Goal: Find specific page/section: Find specific page/section

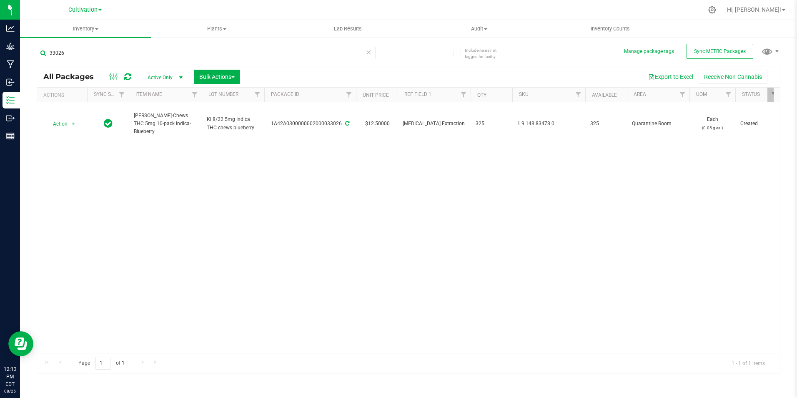
click at [296, 13] on div at bounding box center [425, 10] width 553 height 16
drag, startPoint x: 75, startPoint y: 53, endPoint x: 161, endPoint y: 66, distance: 87.6
click at [0, 41] on html "Analytics Grow Manufacturing Inbound Inventory Outbound Reports 12:14 PM EDT [D…" at bounding box center [398, 199] width 797 height 398
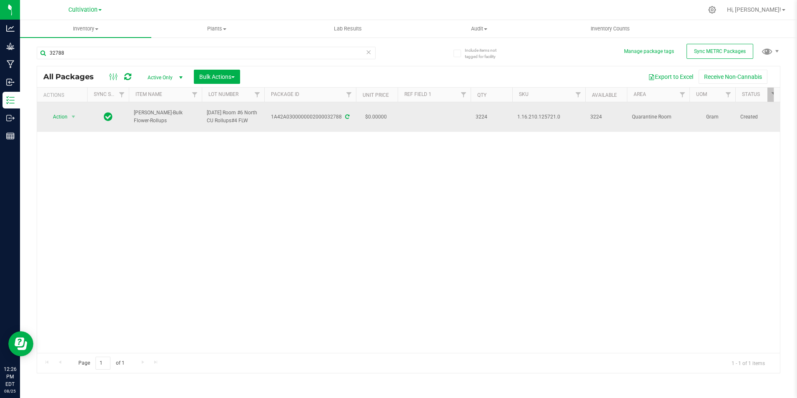
drag, startPoint x: 192, startPoint y: 118, endPoint x: 135, endPoint y: 120, distance: 57.2
click at [135, 120] on span "[PERSON_NAME]-Bulk Flower-Rollups" at bounding box center [165, 117] width 63 height 16
copy span "[PERSON_NAME]-Bulk Flower-Rollups"
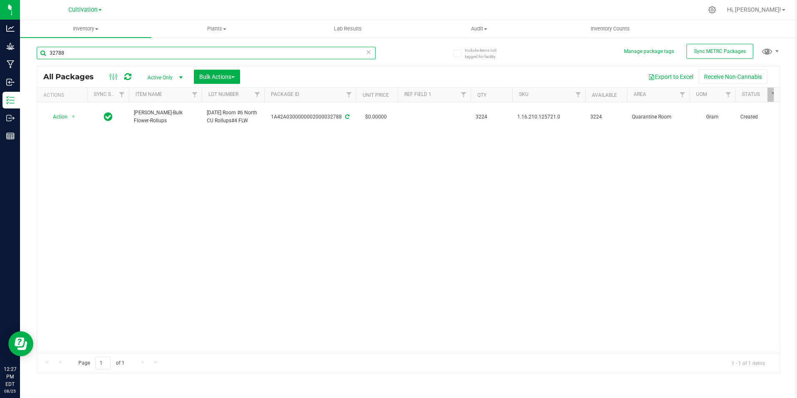
click at [107, 54] on input "32788" at bounding box center [206, 53] width 339 height 13
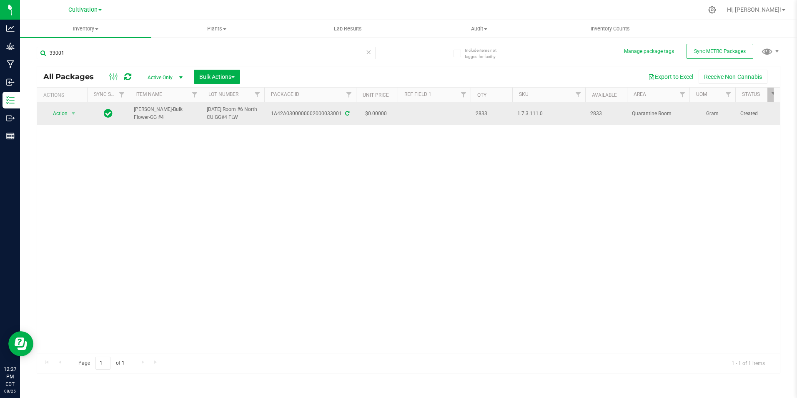
drag, startPoint x: 195, startPoint y: 115, endPoint x: 135, endPoint y: 118, distance: 59.7
click at [135, 118] on td "[PERSON_NAME]-Bulk Flower-GG #4" at bounding box center [165, 113] width 73 height 23
copy span "[PERSON_NAME]-Bulk Flower-GG #4"
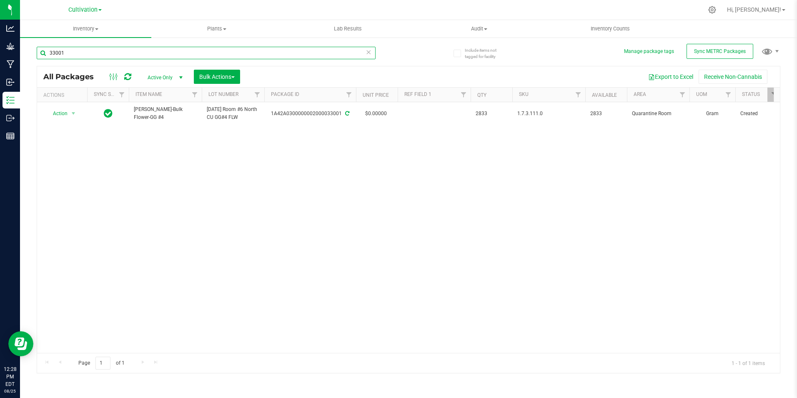
click at [104, 54] on input "33001" at bounding box center [206, 53] width 339 height 13
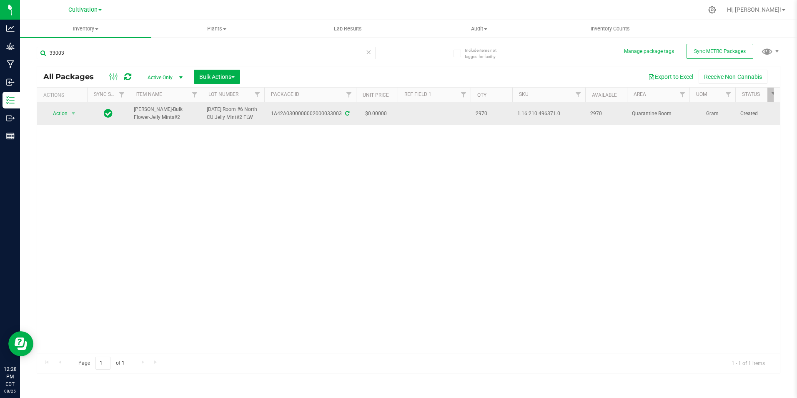
drag, startPoint x: 158, startPoint y: 121, endPoint x: 127, endPoint y: 114, distance: 32.5
copy tr "[PERSON_NAME]-Bulk Flower-Jelly Mints#2"
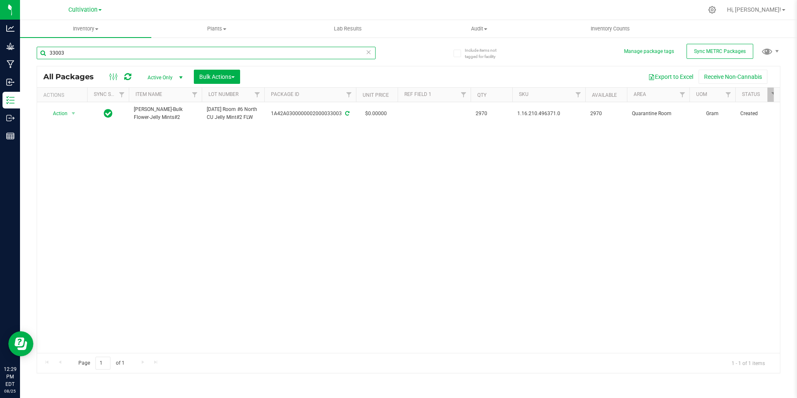
click at [78, 54] on input "33003" at bounding box center [206, 53] width 339 height 13
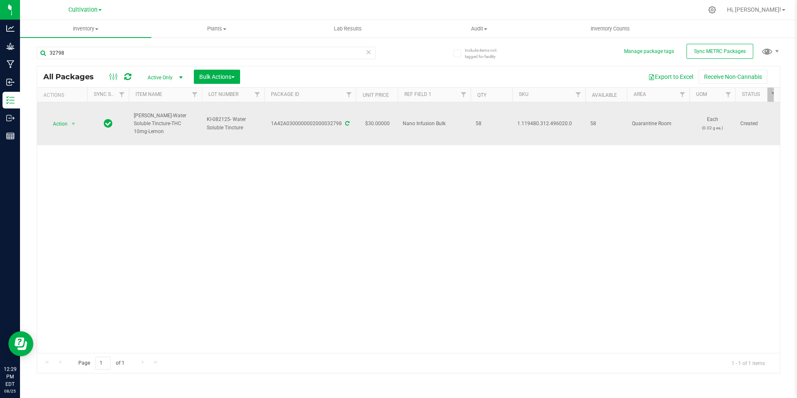
drag, startPoint x: 195, startPoint y: 128, endPoint x: 131, endPoint y: 125, distance: 63.9
click at [131, 125] on td "[PERSON_NAME]-Water Soluble Tincture-THC 10mg-Lemon" at bounding box center [165, 123] width 73 height 43
copy span "[PERSON_NAME]-Water Soluble Tincture-THC 10mg-Lemon"
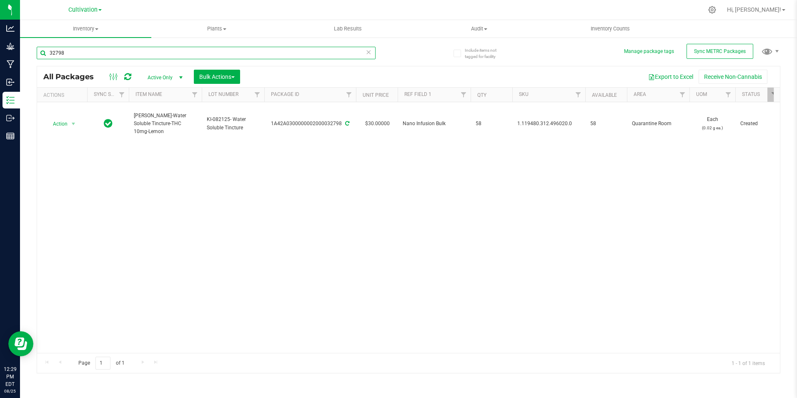
click at [72, 53] on input "32798" at bounding box center [206, 53] width 339 height 13
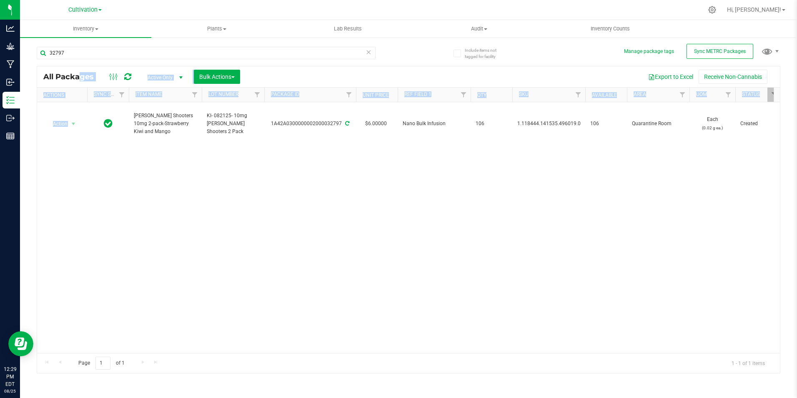
drag, startPoint x: 153, startPoint y: 131, endPoint x: 139, endPoint y: 130, distance: 14.2
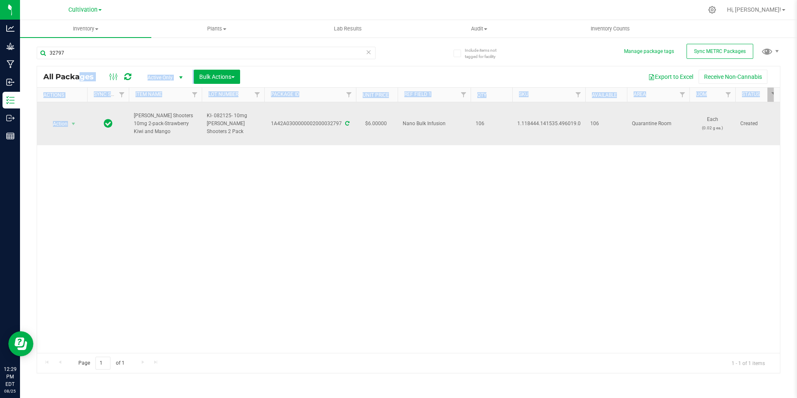
drag, startPoint x: 133, startPoint y: 116, endPoint x: 156, endPoint y: 131, distance: 27.9
click at [156, 132] on span "[PERSON_NAME] Shooters 10mg 2-pack-Strawberry Kiwi and Mango" at bounding box center [165, 124] width 63 height 24
drag, startPoint x: 156, startPoint y: 131, endPoint x: 128, endPoint y: 118, distance: 30.9
copy tr "[PERSON_NAME] Shooters 10mg 2-pack-Strawberry Kiwi and Mango"
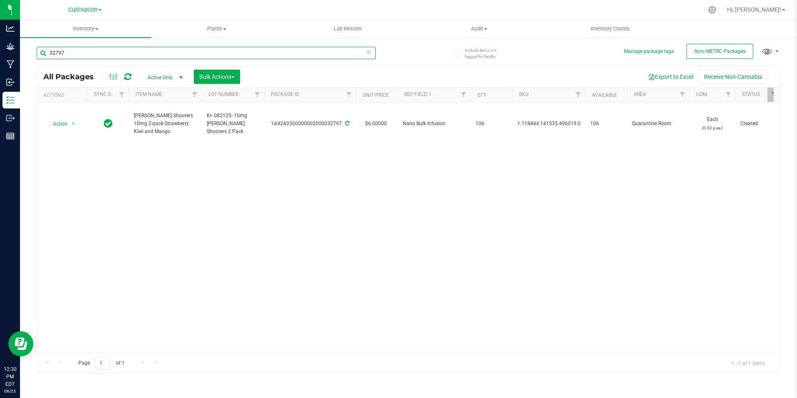
click at [156, 53] on input "32797" at bounding box center [206, 53] width 339 height 13
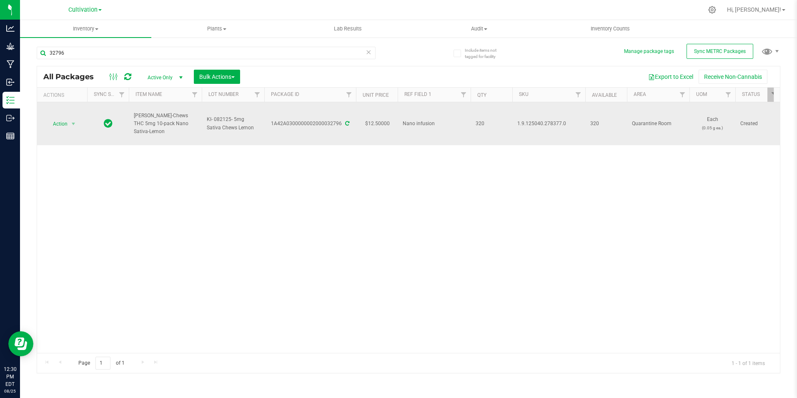
drag, startPoint x: 188, startPoint y: 128, endPoint x: 133, endPoint y: 121, distance: 55.4
click at [133, 121] on td "[PERSON_NAME]-Chews THC 5mg 10-pack Nano Sativa-Lemon" at bounding box center [165, 123] width 73 height 43
copy span "[PERSON_NAME]-Chews THC 5mg 10-pack Nano Sativa-Lemon"
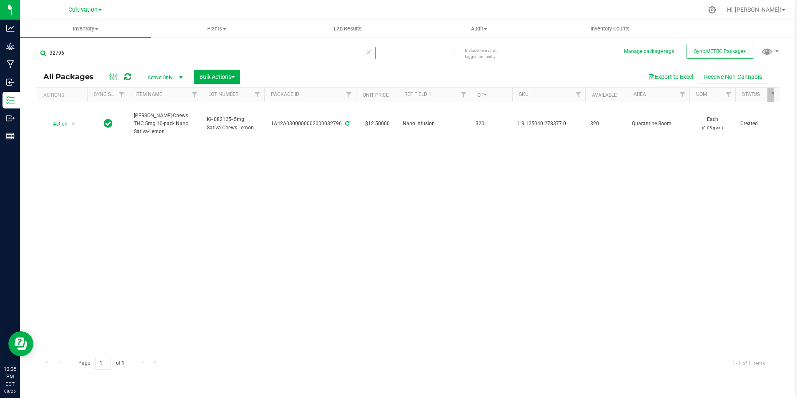
click at [95, 56] on input "32796" at bounding box center [206, 53] width 339 height 13
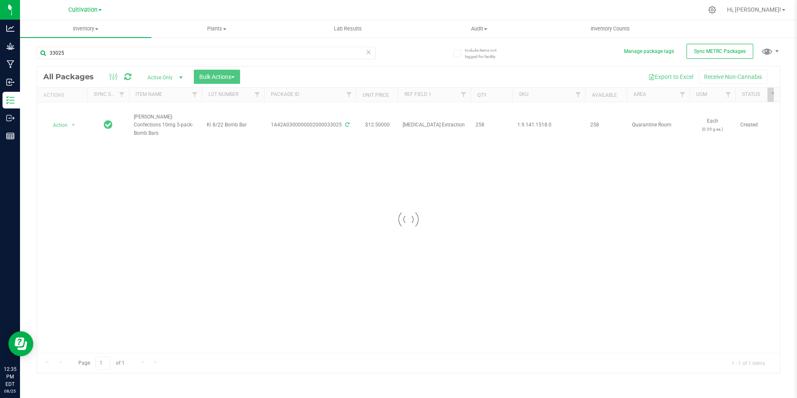
drag, startPoint x: 170, startPoint y: 130, endPoint x: 155, endPoint y: 148, distance: 22.7
click at [139, 126] on div at bounding box center [408, 219] width 743 height 306
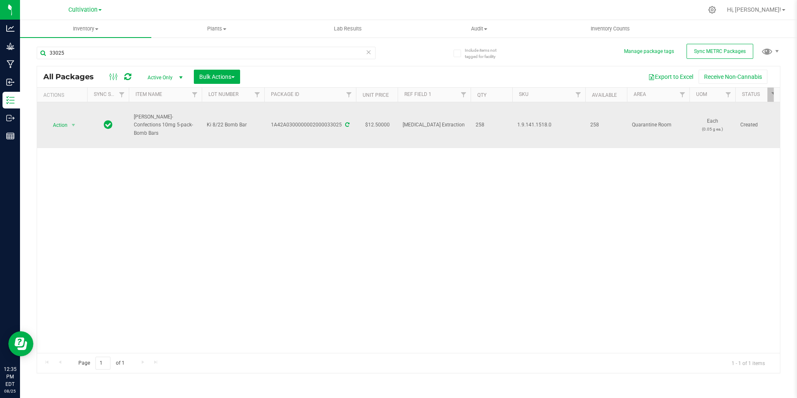
drag, startPoint x: 175, startPoint y: 133, endPoint x: 132, endPoint y: 125, distance: 43.7
click at [132, 125] on td "[PERSON_NAME]-Confections 10mg 5-pack-Bomb Bars" at bounding box center [165, 125] width 73 height 46
copy span "[PERSON_NAME]-Confections 10mg 5-pack-Bomb Bars"
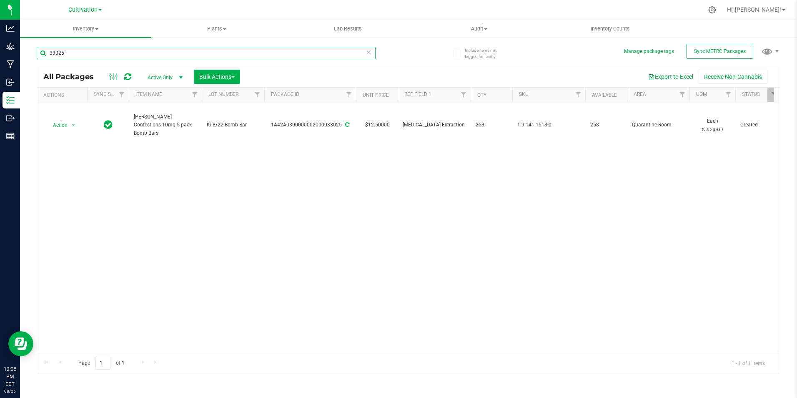
click at [92, 51] on input "33025" at bounding box center [206, 53] width 339 height 13
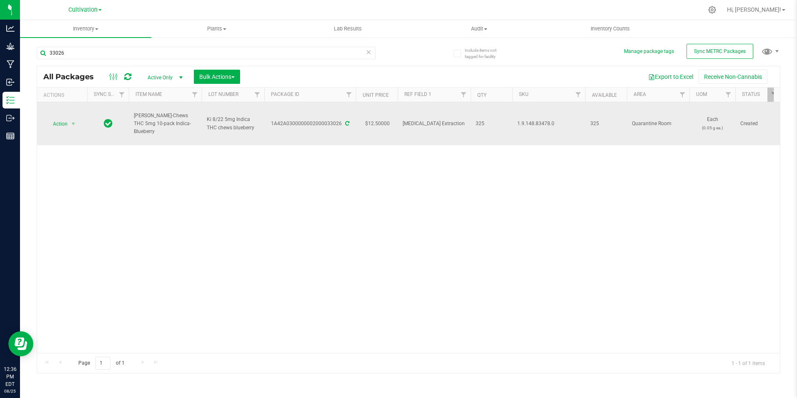
drag, startPoint x: 183, startPoint y: 129, endPoint x: 130, endPoint y: 122, distance: 52.6
click at [130, 122] on td "[PERSON_NAME]-Chews THC 5mg 10-pack Indica-Blueberry" at bounding box center [165, 123] width 73 height 43
copy span "[PERSON_NAME]-Chews THC 5mg 10-pack Indica-Blueberry"
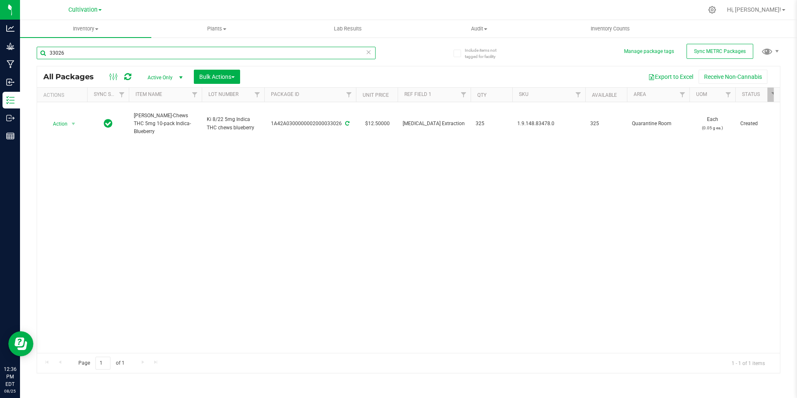
click at [67, 51] on input "33026" at bounding box center [206, 53] width 339 height 13
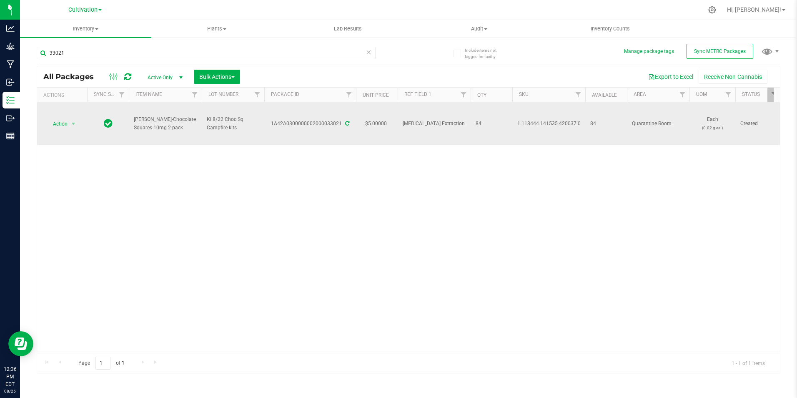
drag, startPoint x: 168, startPoint y: 128, endPoint x: 130, endPoint y: 120, distance: 38.7
click at [130, 120] on td "[PERSON_NAME]-Chocolate Squares-10mg 2-pack" at bounding box center [165, 123] width 73 height 43
copy span "[PERSON_NAME]-Chocolate Squares-10mg 2-pack"
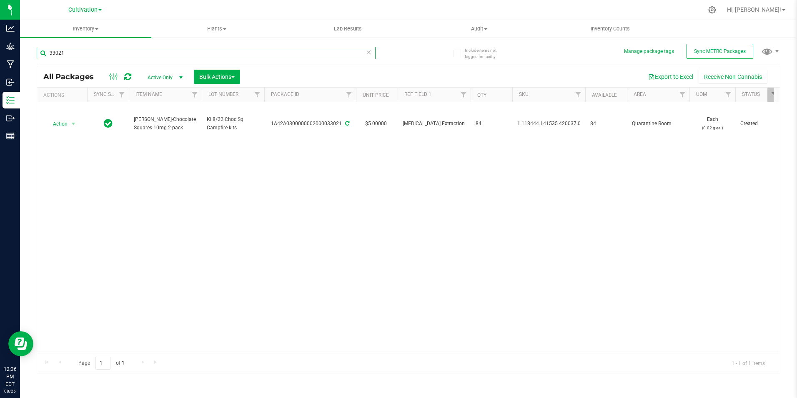
click at [78, 51] on input "33021" at bounding box center [206, 53] width 339 height 13
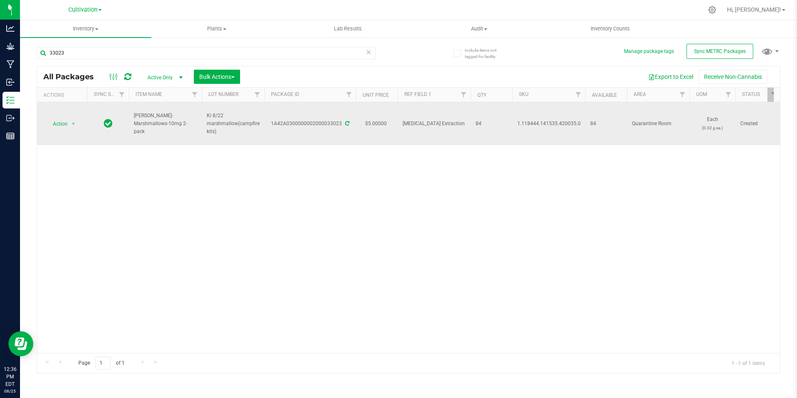
drag, startPoint x: 154, startPoint y: 126, endPoint x: 134, endPoint y: 120, distance: 20.3
click at [134, 120] on span "[PERSON_NAME]-Marshmallows-10mg 2-pack" at bounding box center [165, 124] width 63 height 24
copy span "[PERSON_NAME]-Marshmallows-10mg 2-pack"
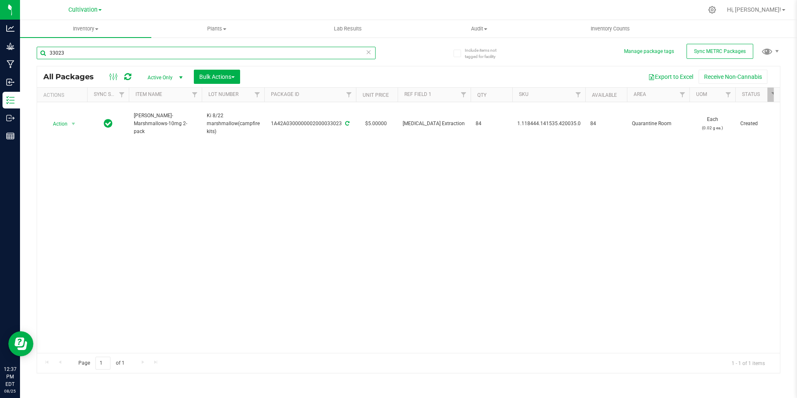
click at [83, 52] on input "33023" at bounding box center [206, 53] width 339 height 13
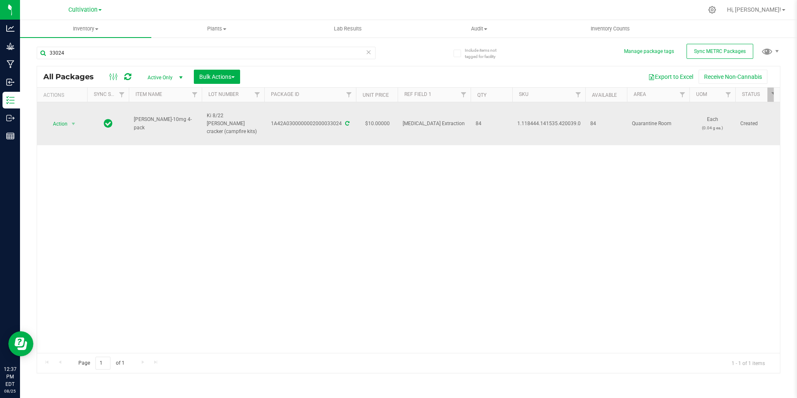
drag, startPoint x: 167, startPoint y: 126, endPoint x: 132, endPoint y: 119, distance: 35.6
click at [131, 120] on td "[PERSON_NAME]-10mg 4-pack" at bounding box center [165, 123] width 73 height 43
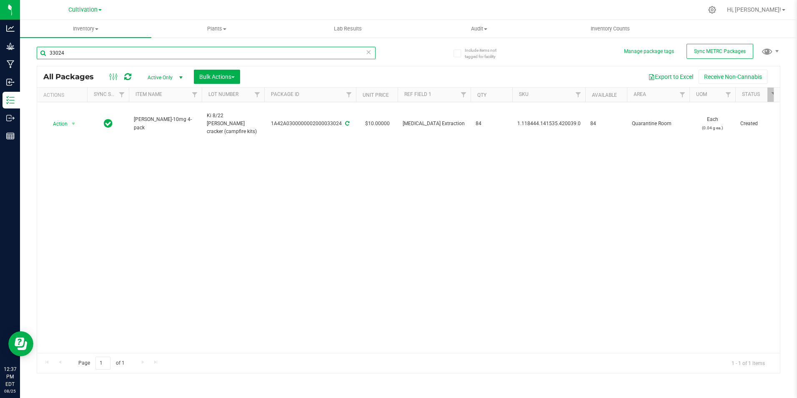
click at [90, 55] on input "33024" at bounding box center [206, 53] width 339 height 13
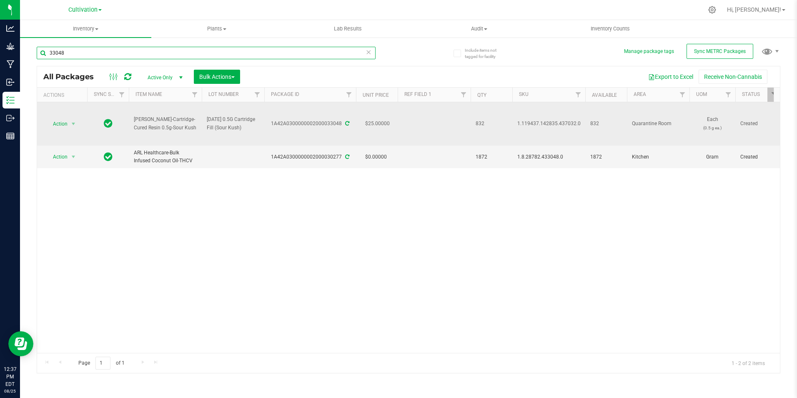
type input "33048"
drag, startPoint x: 183, startPoint y: 130, endPoint x: 131, endPoint y: 120, distance: 53.5
click at [131, 120] on td "[PERSON_NAME]-Cartridge-Cured Resin 0.5g-Sour Kush" at bounding box center [165, 123] width 73 height 43
drag, startPoint x: 270, startPoint y: 126, endPoint x: 340, endPoint y: 130, distance: 69.7
click at [340, 130] on td "1A42A0300000002000033048" at bounding box center [310, 123] width 92 height 43
